Goal: Navigation & Orientation: Find specific page/section

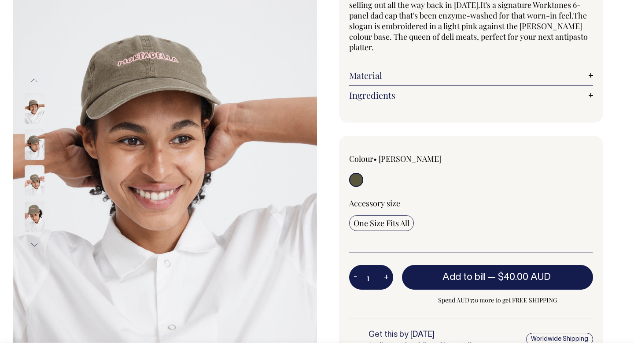
scroll to position [112, 0]
click at [33, 179] on img at bounding box center [35, 180] width 20 height 31
click at [37, 215] on img at bounding box center [35, 216] width 20 height 31
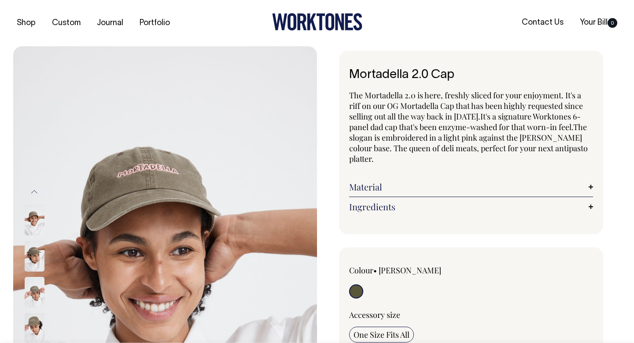
scroll to position [0, 0]
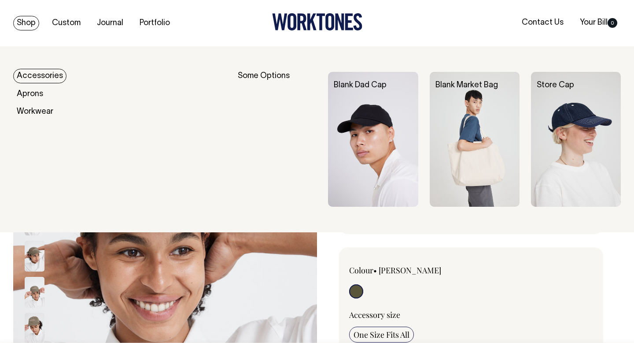
click at [31, 77] on link "Accessories" at bounding box center [39, 76] width 53 height 15
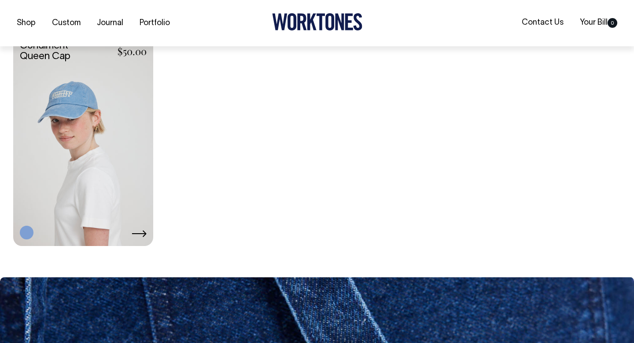
scroll to position [912, 0]
